Goal: Transaction & Acquisition: Purchase product/service

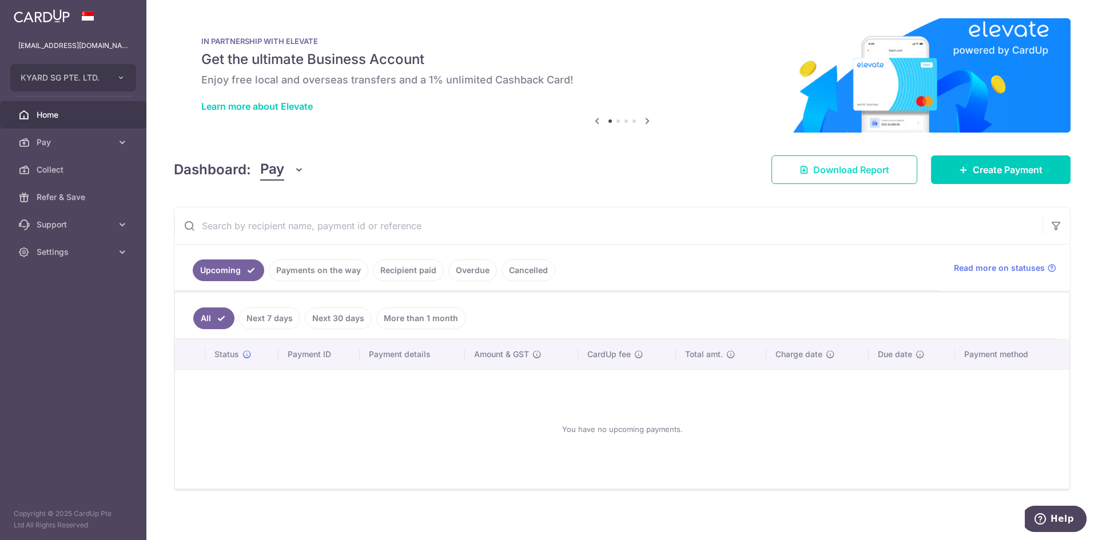
click at [851, 168] on span "Download Report" at bounding box center [851, 170] width 76 height 14
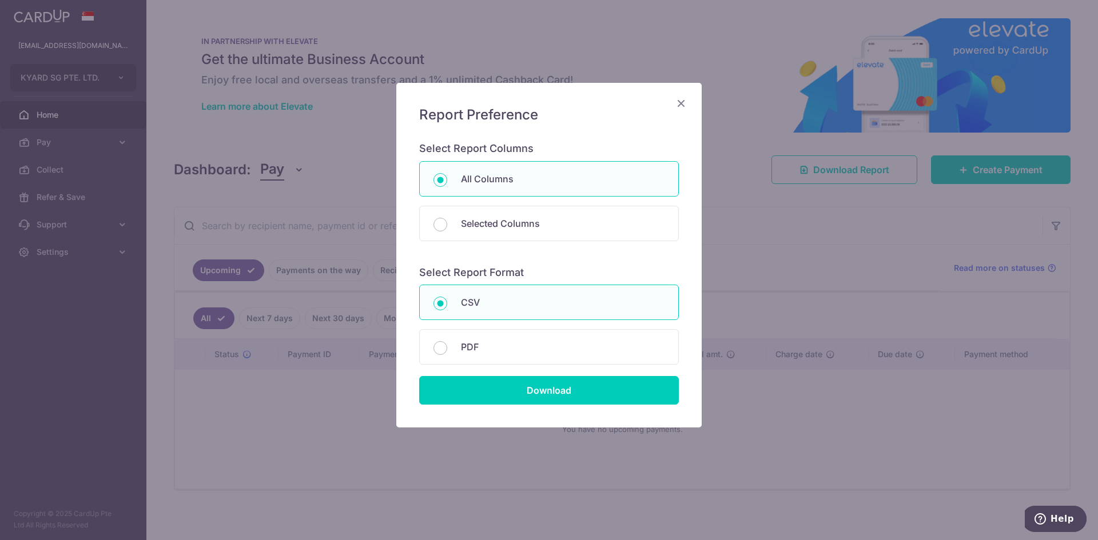
click at [678, 100] on icon "Close" at bounding box center [681, 103] width 14 height 14
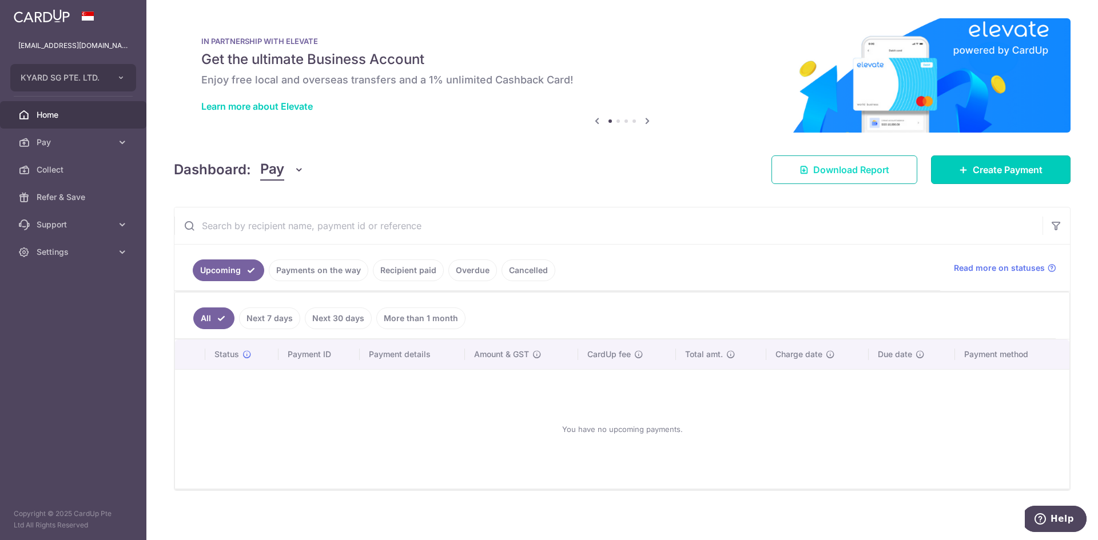
drag, startPoint x: 1014, startPoint y: 167, endPoint x: 891, endPoint y: 175, distance: 123.2
click at [1014, 167] on span "Create Payment" at bounding box center [1007, 170] width 70 height 14
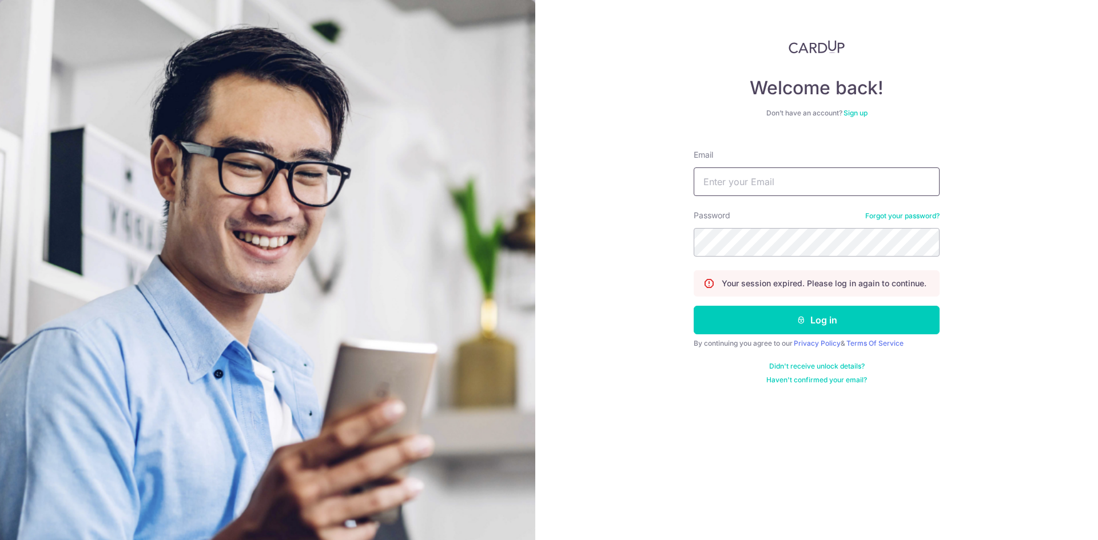
click at [781, 178] on input "Email" at bounding box center [816, 182] width 246 height 29
type input "cwlee@"
click at [643, 95] on div "Welcome back! Don’t have an account? Sign up Email cwlee@ Password Forgot your …" at bounding box center [816, 270] width 563 height 540
drag, startPoint x: 717, startPoint y: 186, endPoint x: 668, endPoint y: 181, distance: 50.1
click at [668, 181] on div "Welcome back! Don’t have an account? Sign up Email cwlee@ Password Forgot your …" at bounding box center [816, 270] width 563 height 540
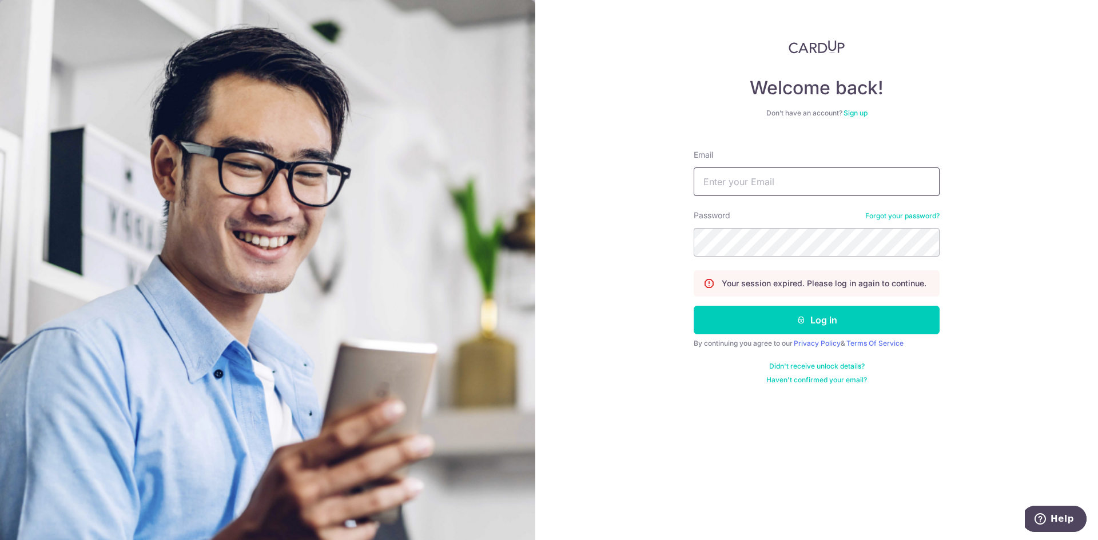
click at [782, 179] on input "Email" at bounding box center [816, 182] width 246 height 29
click at [778, 178] on input "Email" at bounding box center [816, 182] width 246 height 29
type input "cwlee@kyard.com"
click at [689, 229] on div "Welcome back! Don’t have an account? Sign up Email cwlee@kyard.com Password For…" at bounding box center [816, 270] width 563 height 540
click at [822, 320] on button "Log in" at bounding box center [816, 320] width 246 height 29
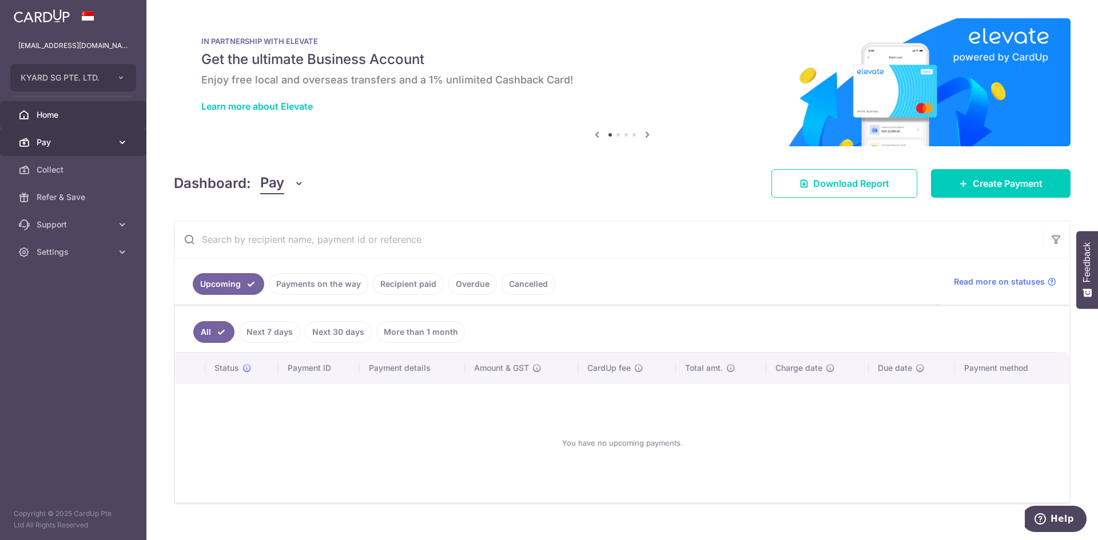
click at [122, 137] on icon at bounding box center [122, 142] width 11 height 11
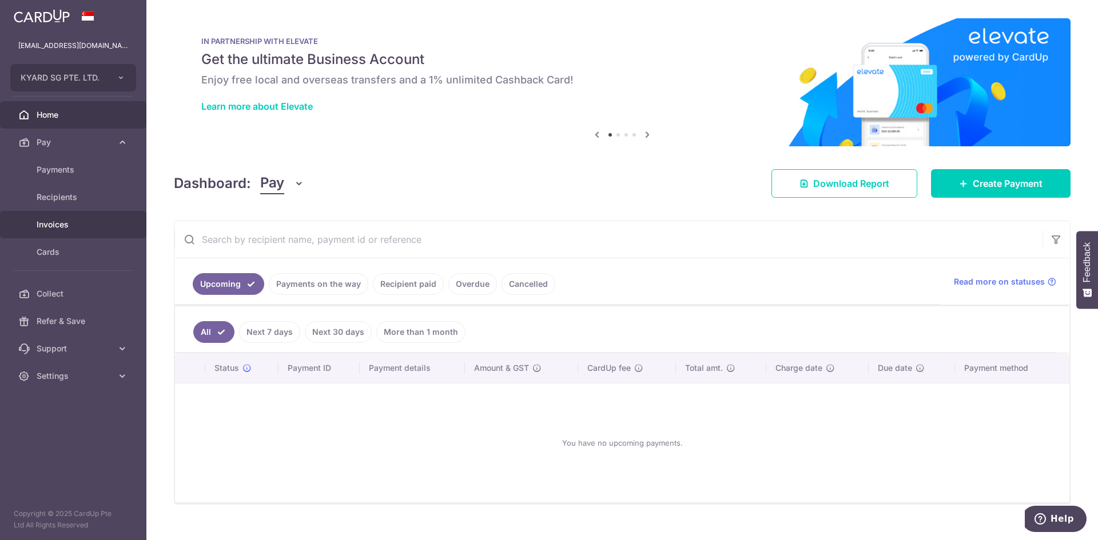
click at [53, 225] on span "Invoices" at bounding box center [74, 224] width 75 height 11
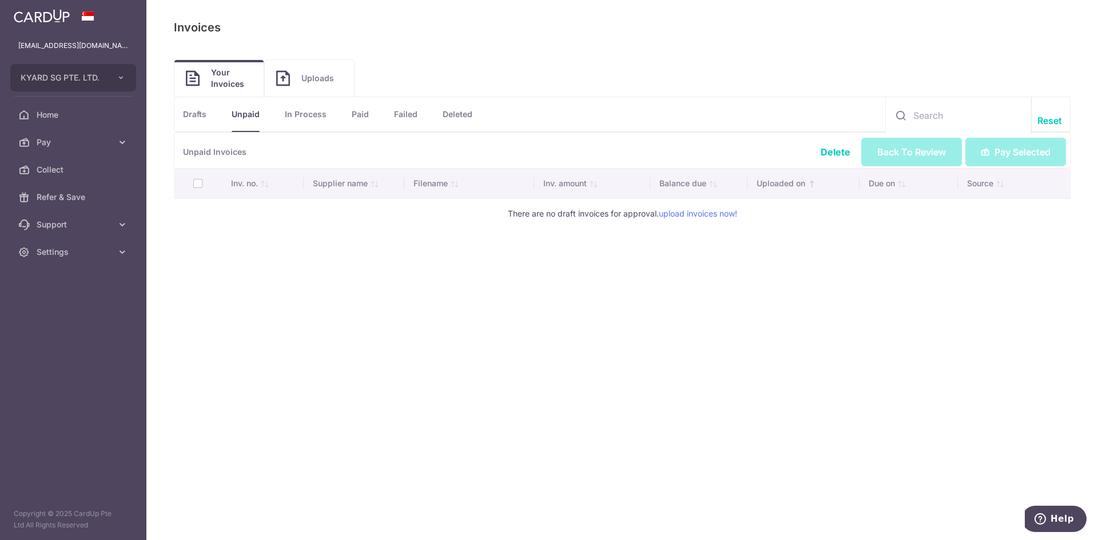
click at [301, 117] on link "In Process" at bounding box center [306, 114] width 42 height 34
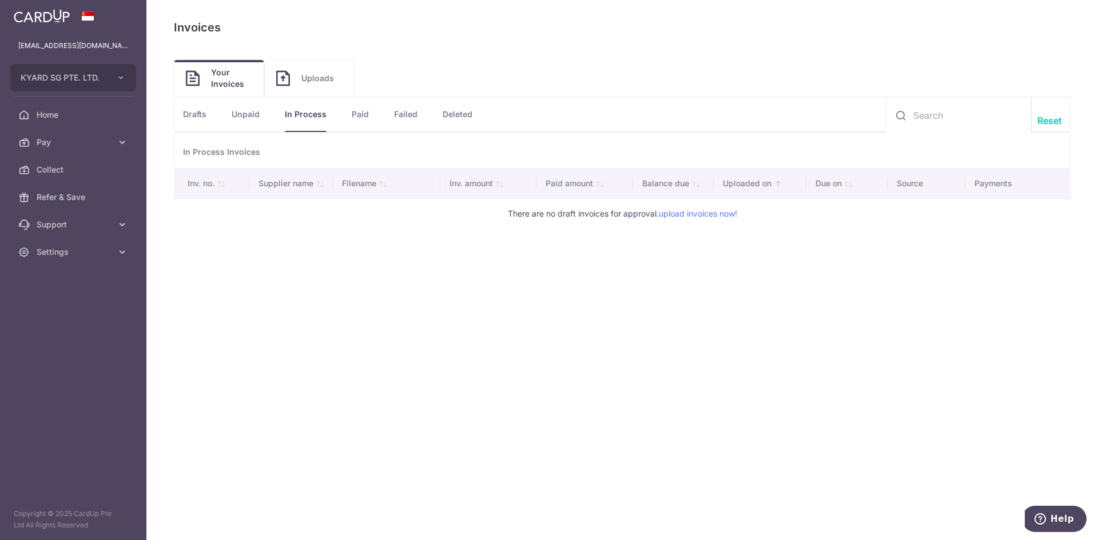
click at [228, 113] on li "Unpaid" at bounding box center [232, 114] width 53 height 34
click at [200, 114] on link "Drafts" at bounding box center [194, 114] width 23 height 34
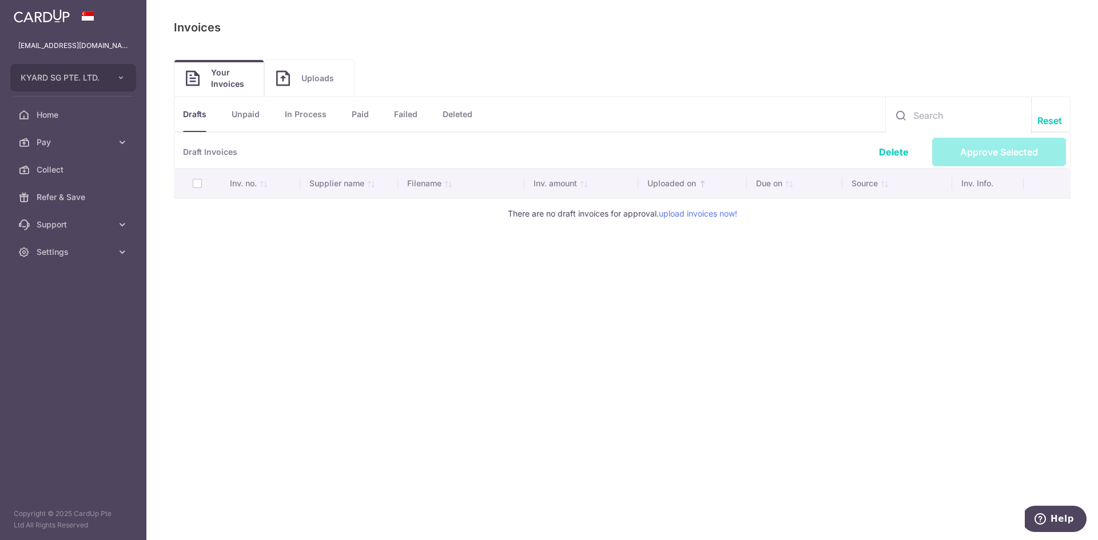
click at [332, 82] on span "Uploads" at bounding box center [321, 78] width 41 height 11
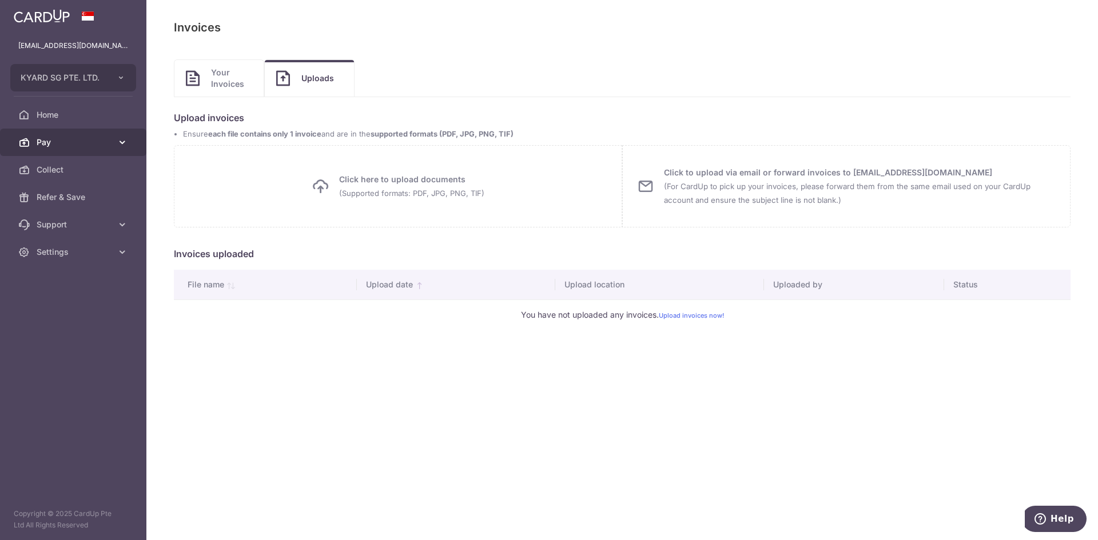
click at [120, 138] on icon at bounding box center [122, 142] width 11 height 11
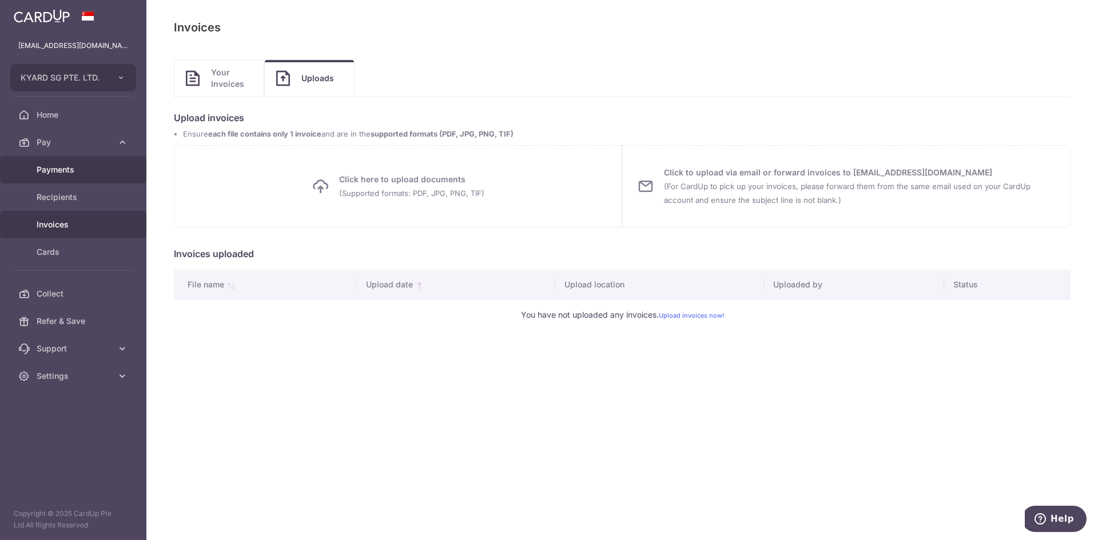
click at [60, 172] on span "Payments" at bounding box center [74, 169] width 75 height 11
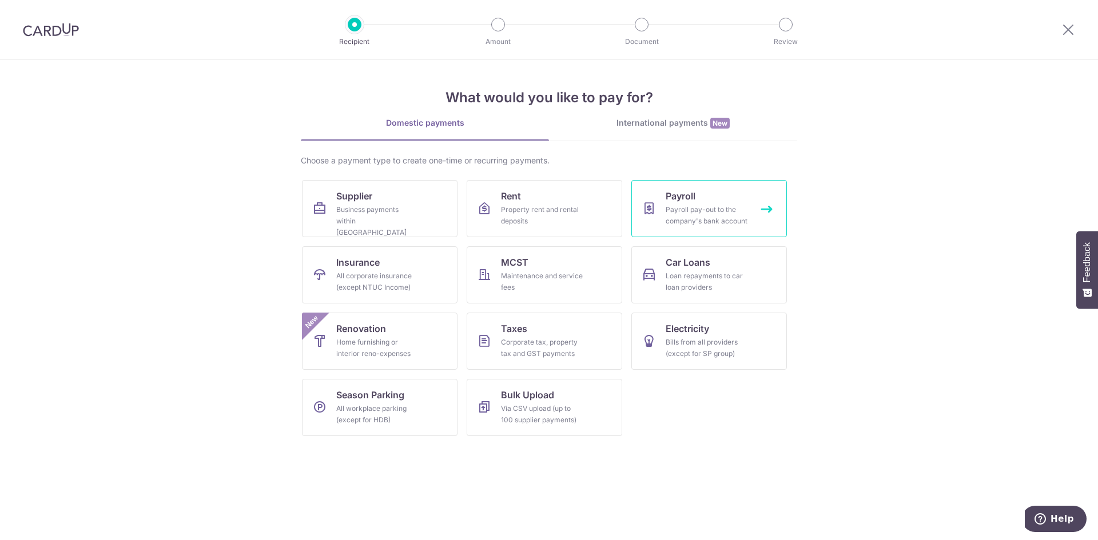
click at [740, 208] on div "Payroll pay-out to the company's bank account" at bounding box center [706, 215] width 82 height 23
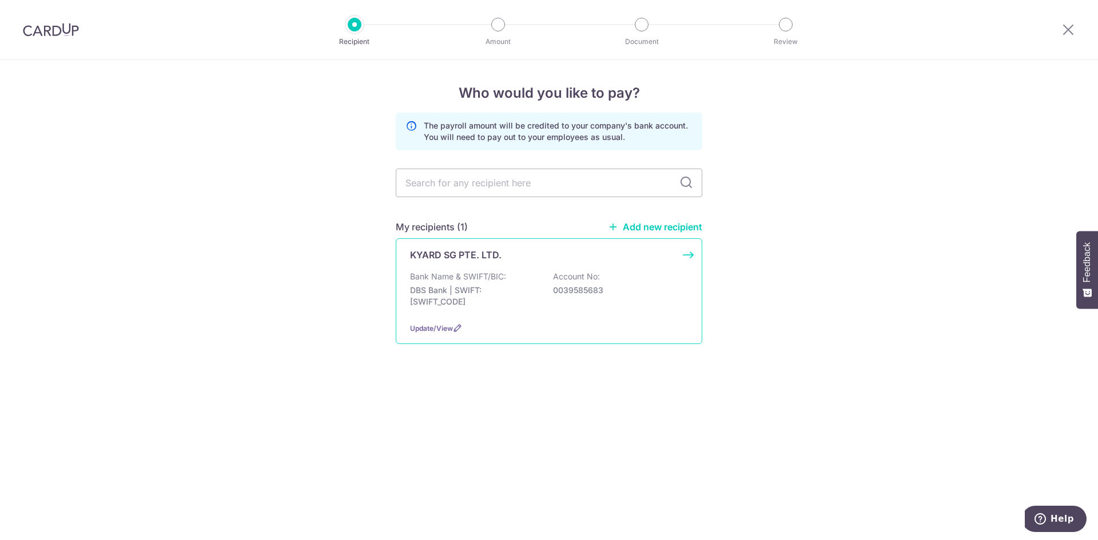
click at [577, 278] on p "Account No:" at bounding box center [576, 276] width 47 height 11
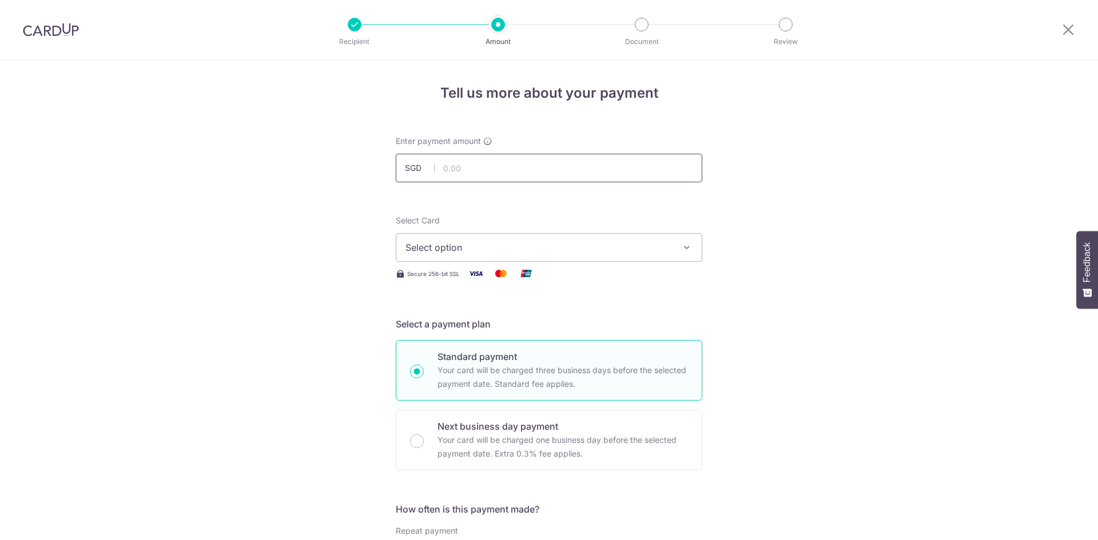
click at [527, 167] on input "text" at bounding box center [549, 168] width 306 height 29
type input "39,500.87"
click at [686, 247] on icon "button" at bounding box center [686, 247] width 11 height 11
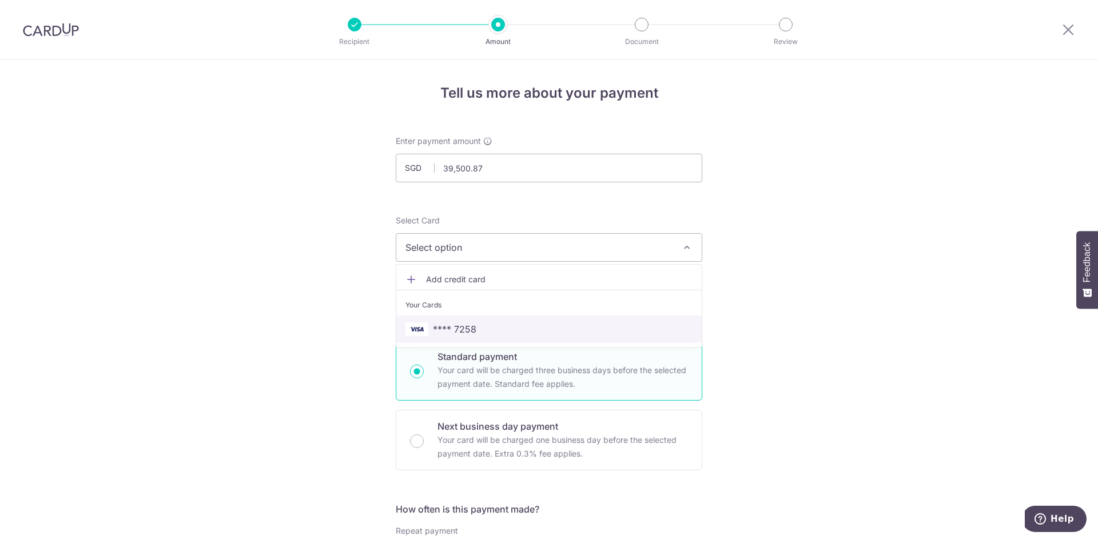
click at [476, 328] on span "**** 7258" at bounding box center [548, 329] width 287 height 14
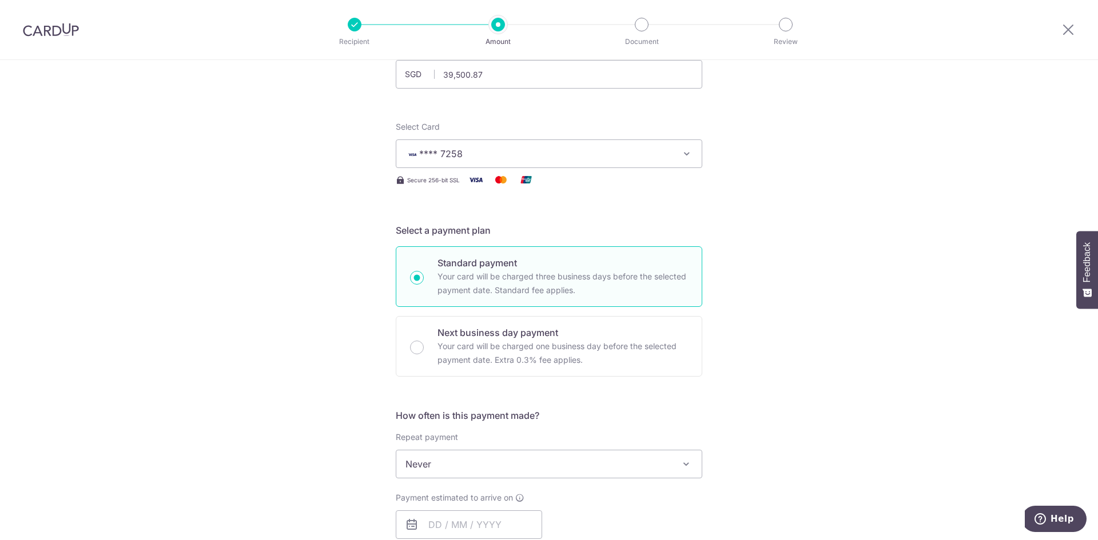
scroll to position [172, 0]
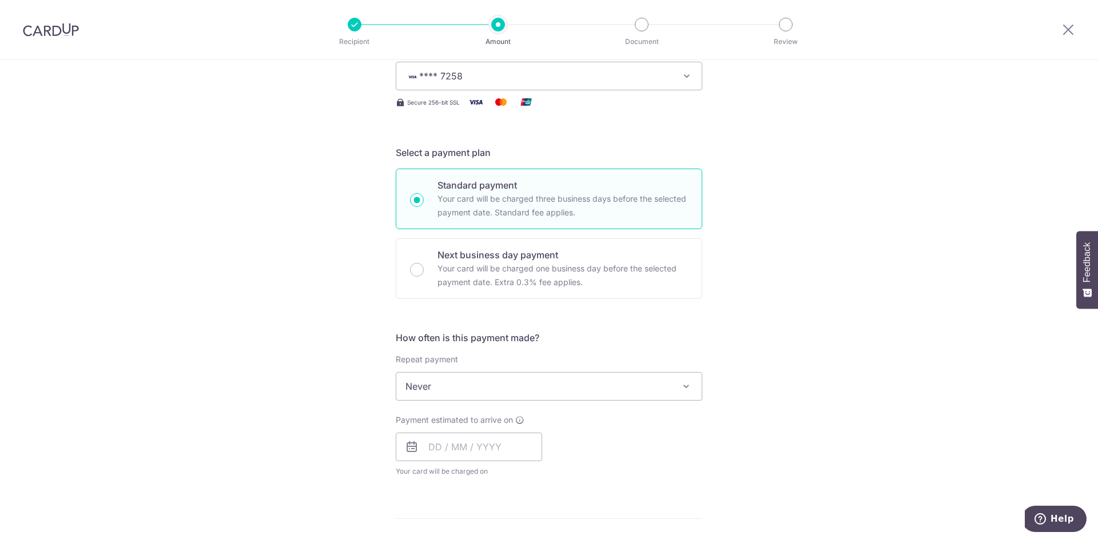
click at [679, 391] on span at bounding box center [686, 387] width 14 height 14
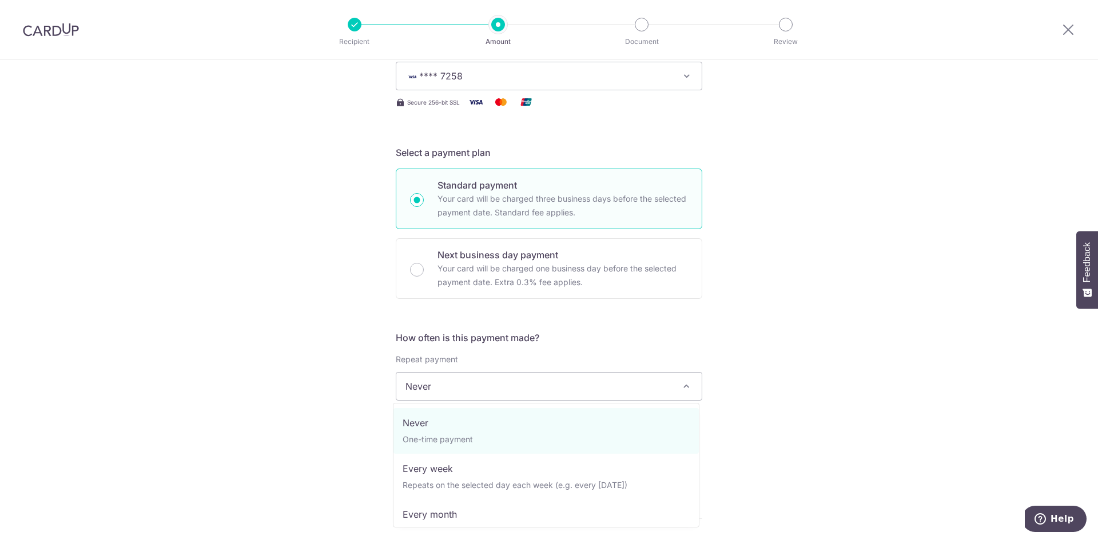
click at [906, 254] on div "Tell us more about your payment Enter payment amount SGD 39,500.87 39500.87 Sel…" at bounding box center [549, 438] width 1098 height 1099
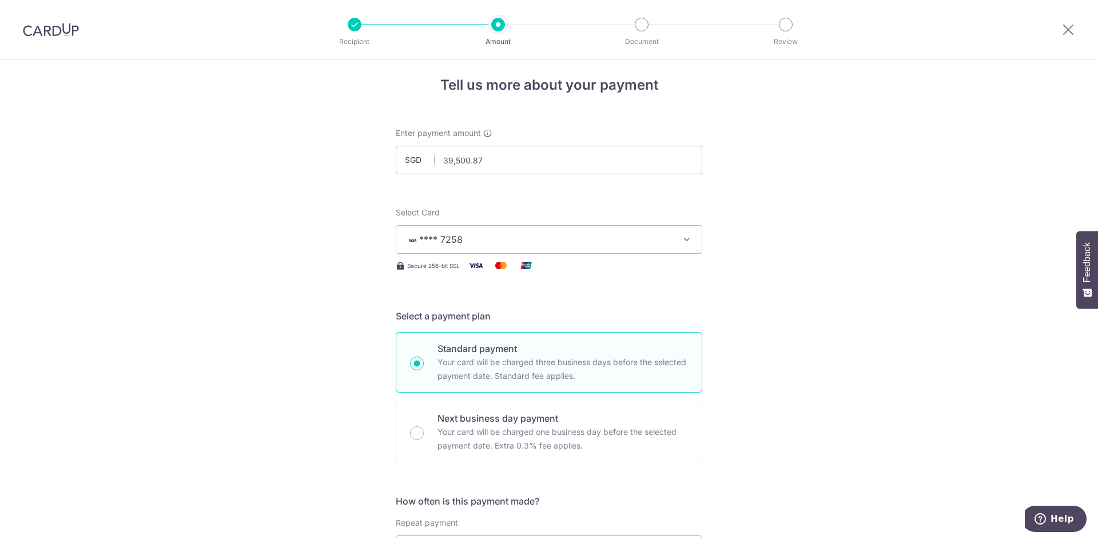
scroll to position [0, 0]
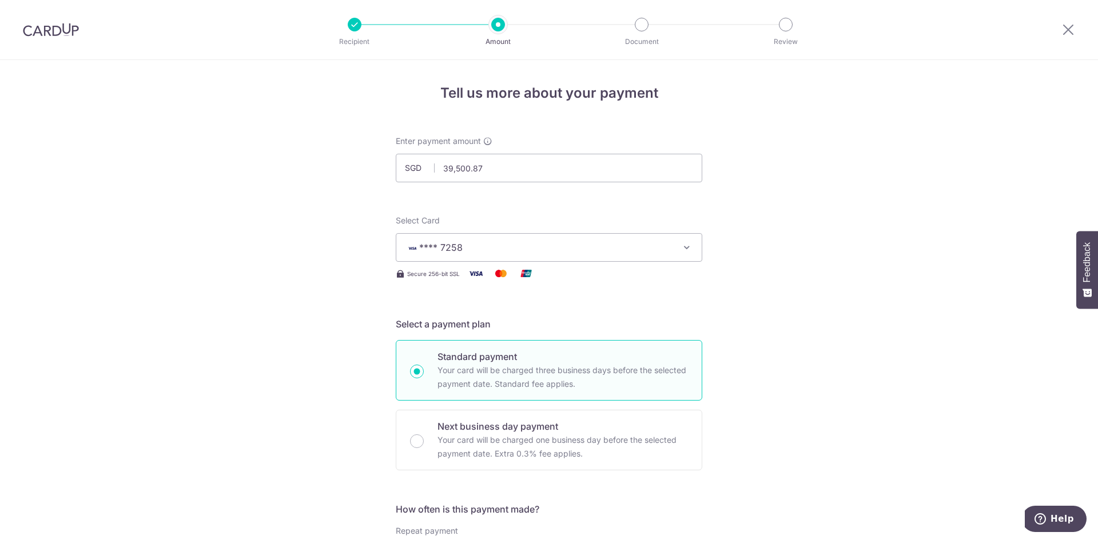
drag, startPoint x: 283, startPoint y: 157, endPoint x: 272, endPoint y: 155, distance: 11.6
